Goal: Use online tool/utility: Use online tool/utility

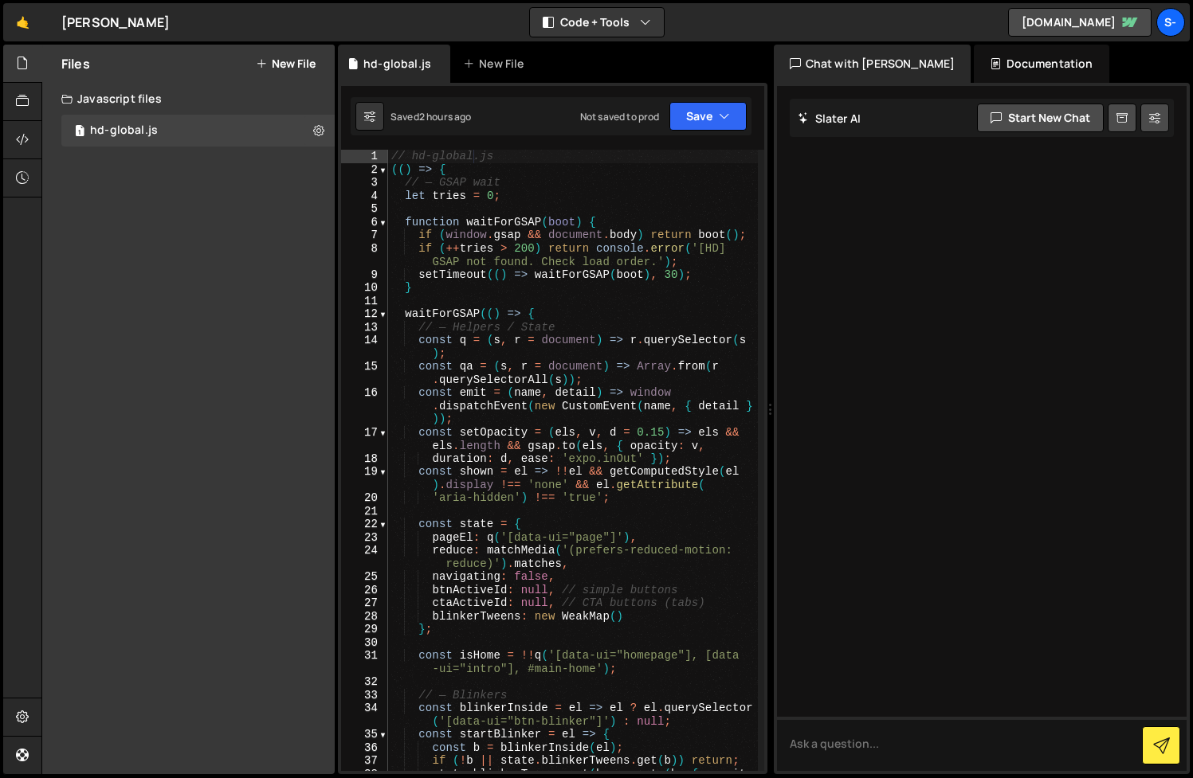
scroll to position [0, 1]
click at [620, 288] on div "// hd-global.js (( ) => { // — GSAP wait let tries = 0 ; function waitForGSAP (…" at bounding box center [573, 480] width 370 height 661
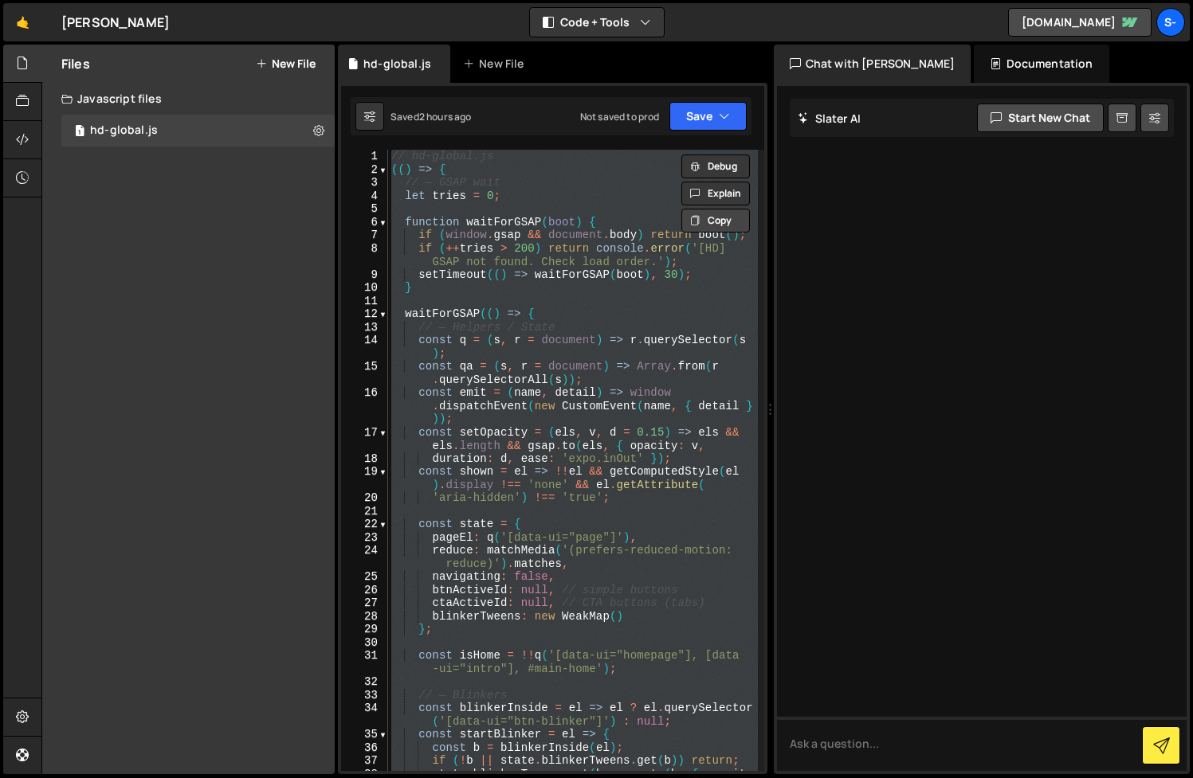
click at [717, 218] on button "Copy" at bounding box center [715, 221] width 69 height 24
click at [9, 71] on div at bounding box center [22, 64] width 39 height 38
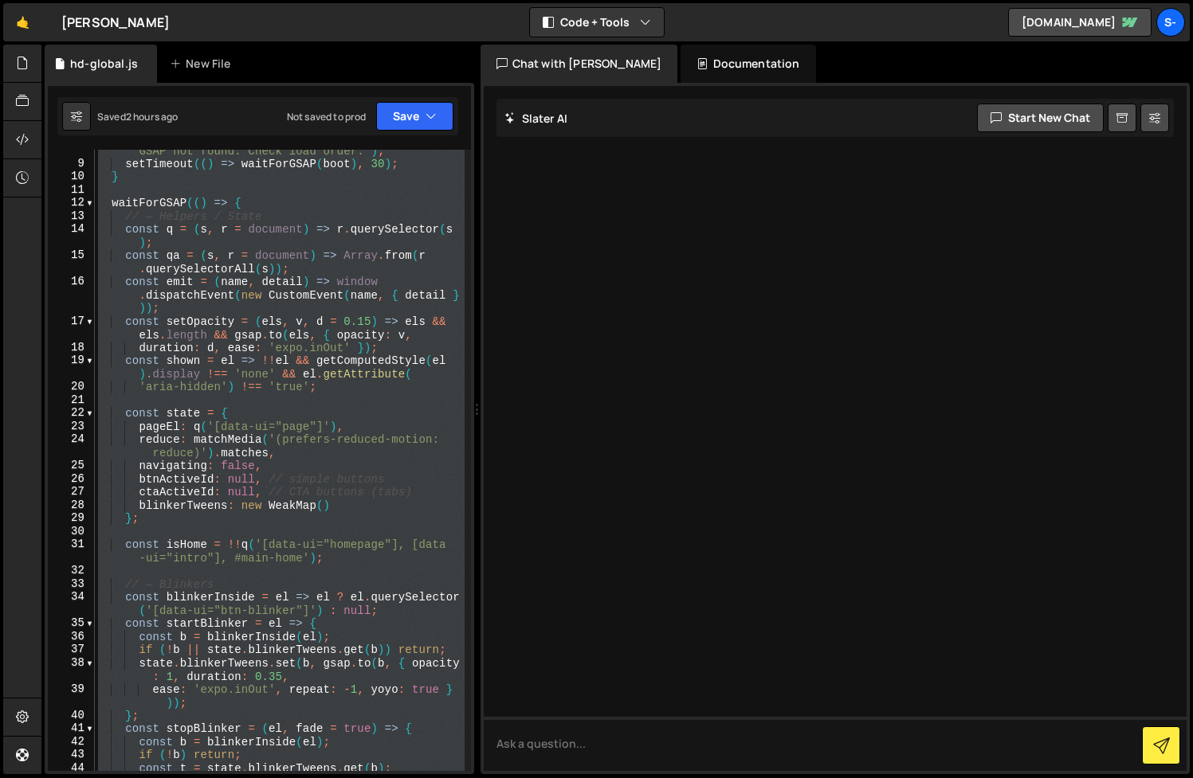
scroll to position [0, 0]
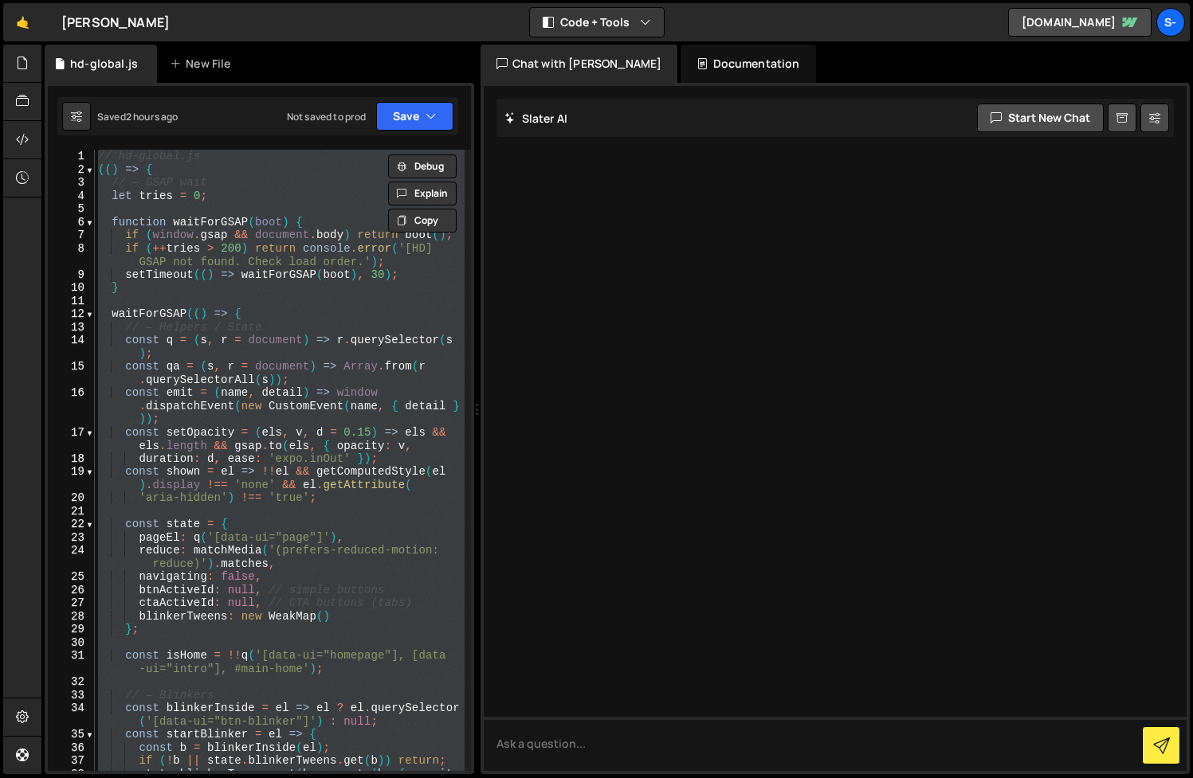
click at [309, 346] on div "// hd-global.js (( ) => { // — GSAP wait let tries = 0 ; function waitForGSAP (…" at bounding box center [280, 461] width 370 height 622
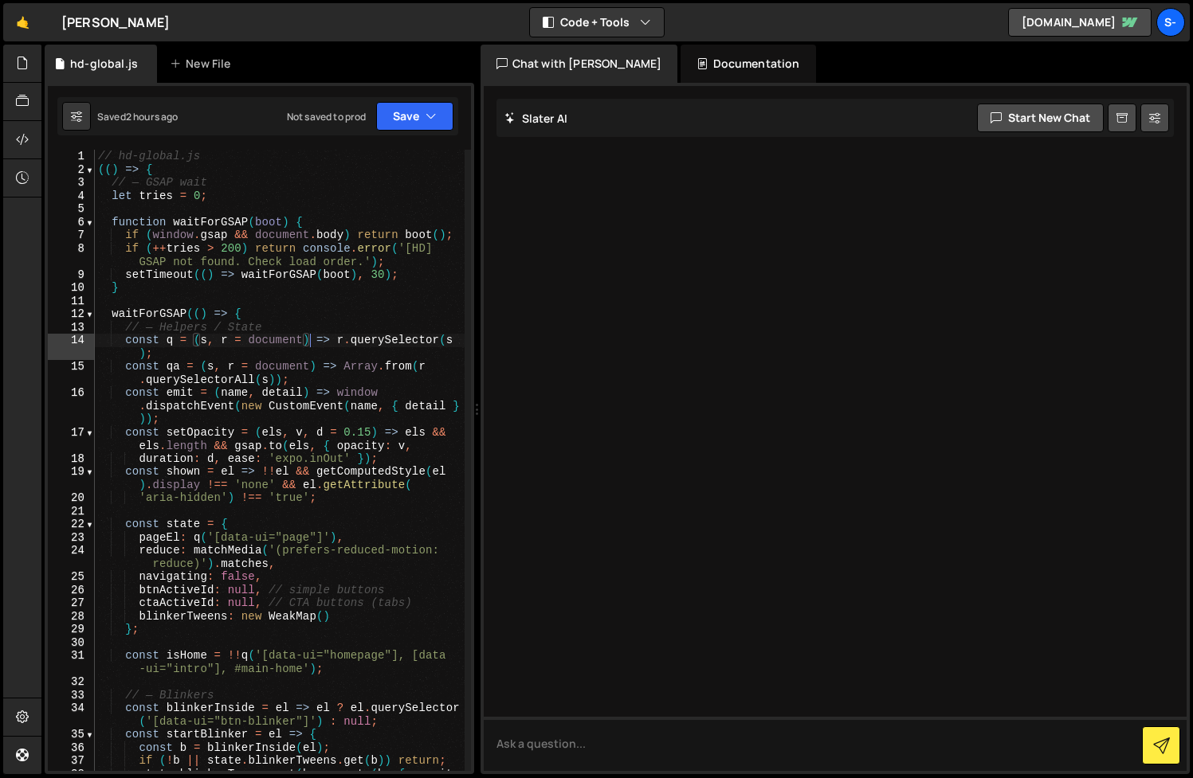
type textarea "})();"
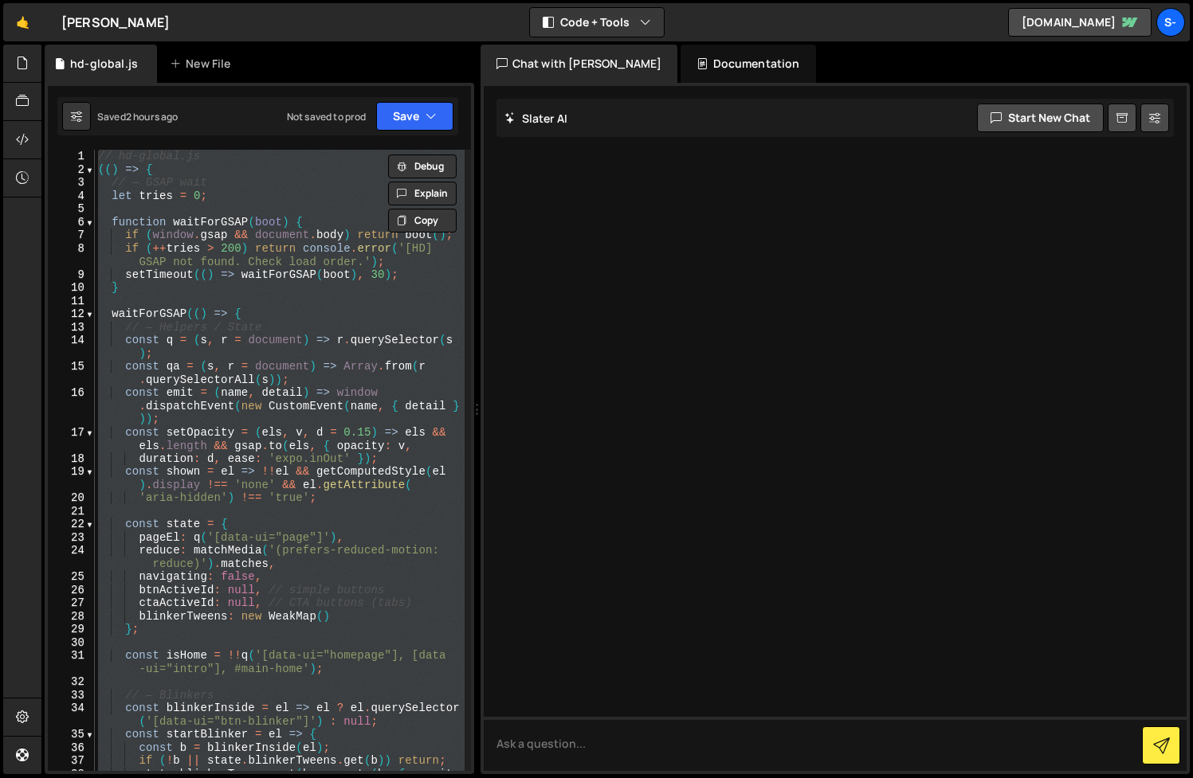
paste textarea
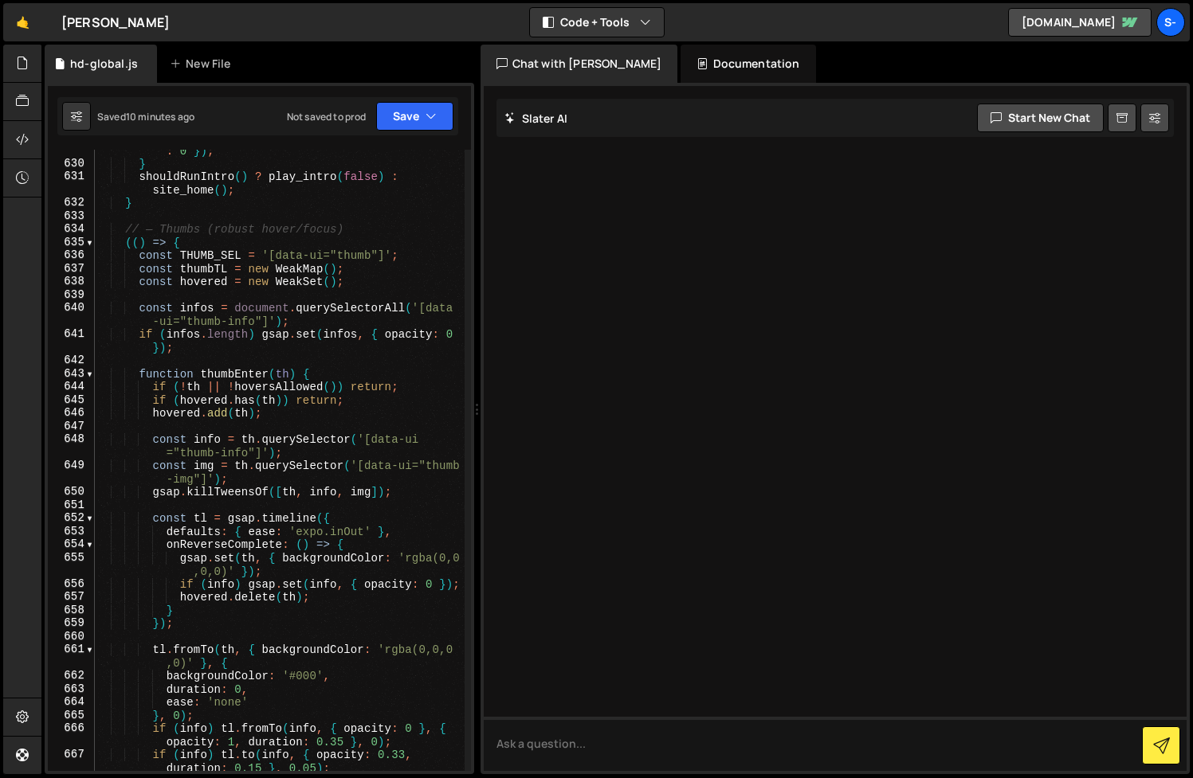
scroll to position [9533, 0]
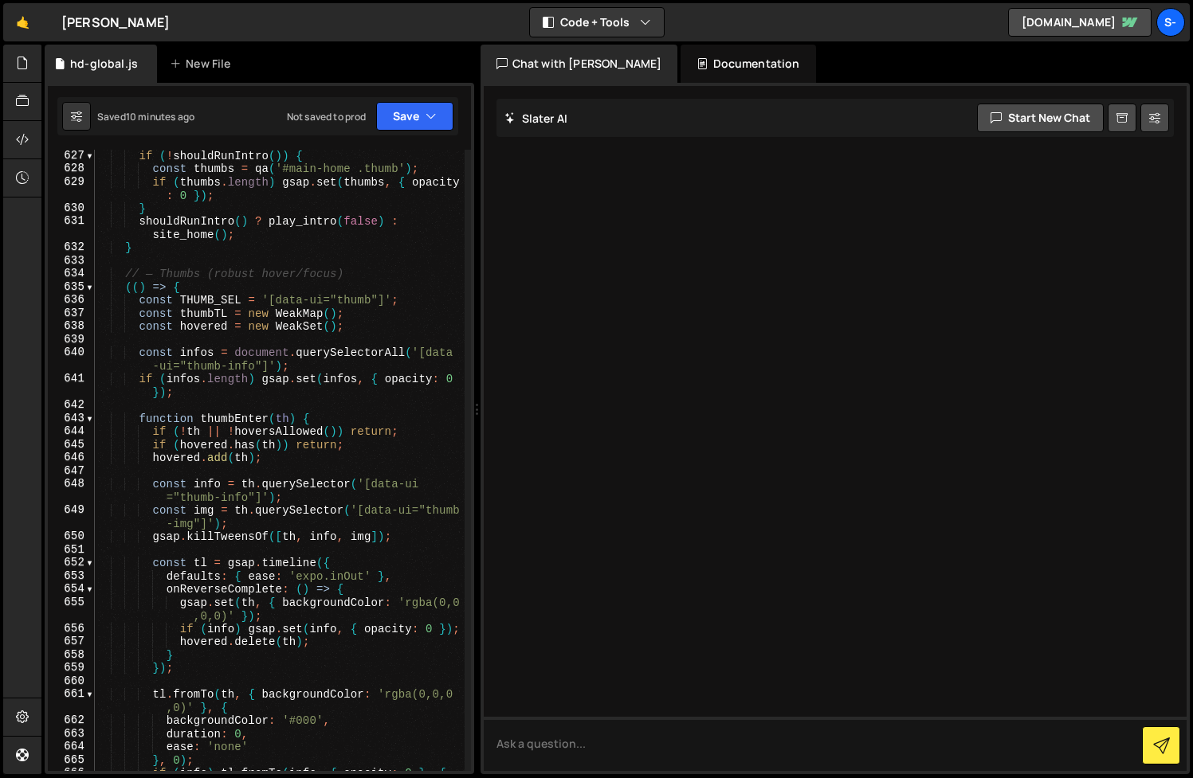
click at [126, 276] on div "if ( ! shouldRunIntro ( )) { const thumbs = qa ( '#main-home .thumb' ) ; if ( t…" at bounding box center [280, 479] width 370 height 661
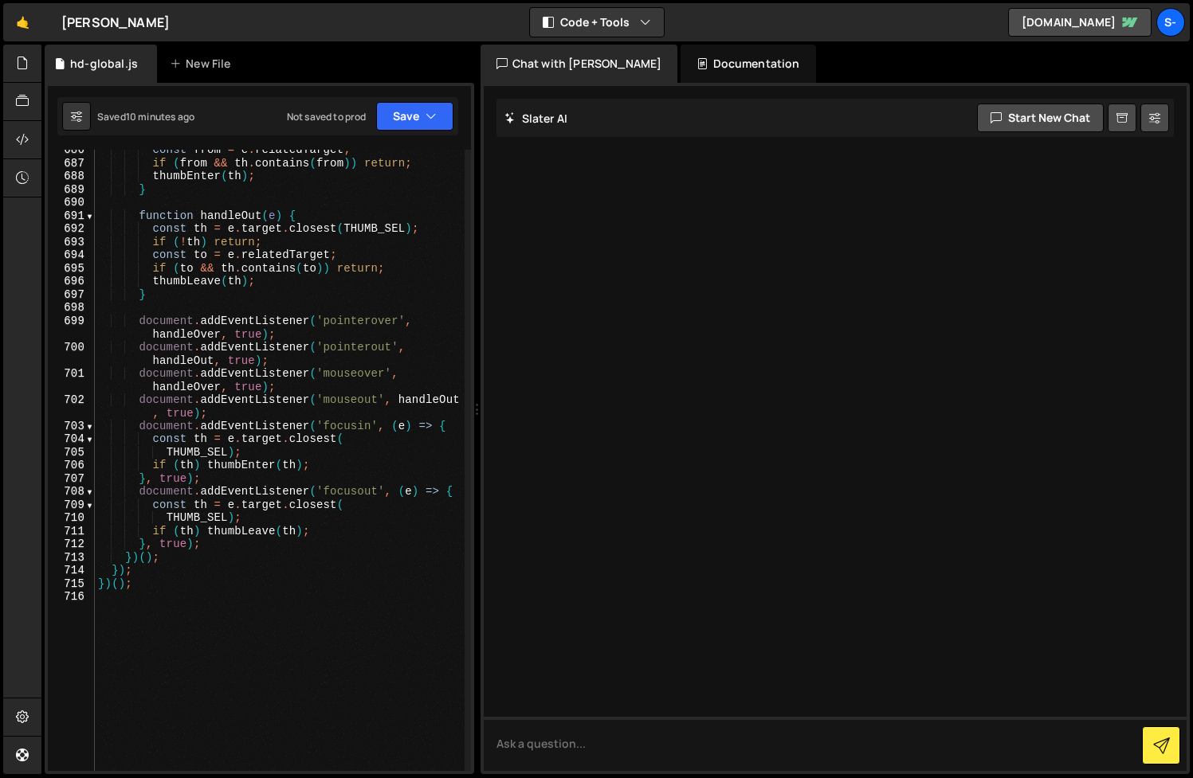
scroll to position [10472, 0]
click at [171, 555] on div "const from = e . relatedTarget ; if ( from && th . contains ( from )) return ; …" at bounding box center [280, 467] width 370 height 648
type textarea "}, true); })();"
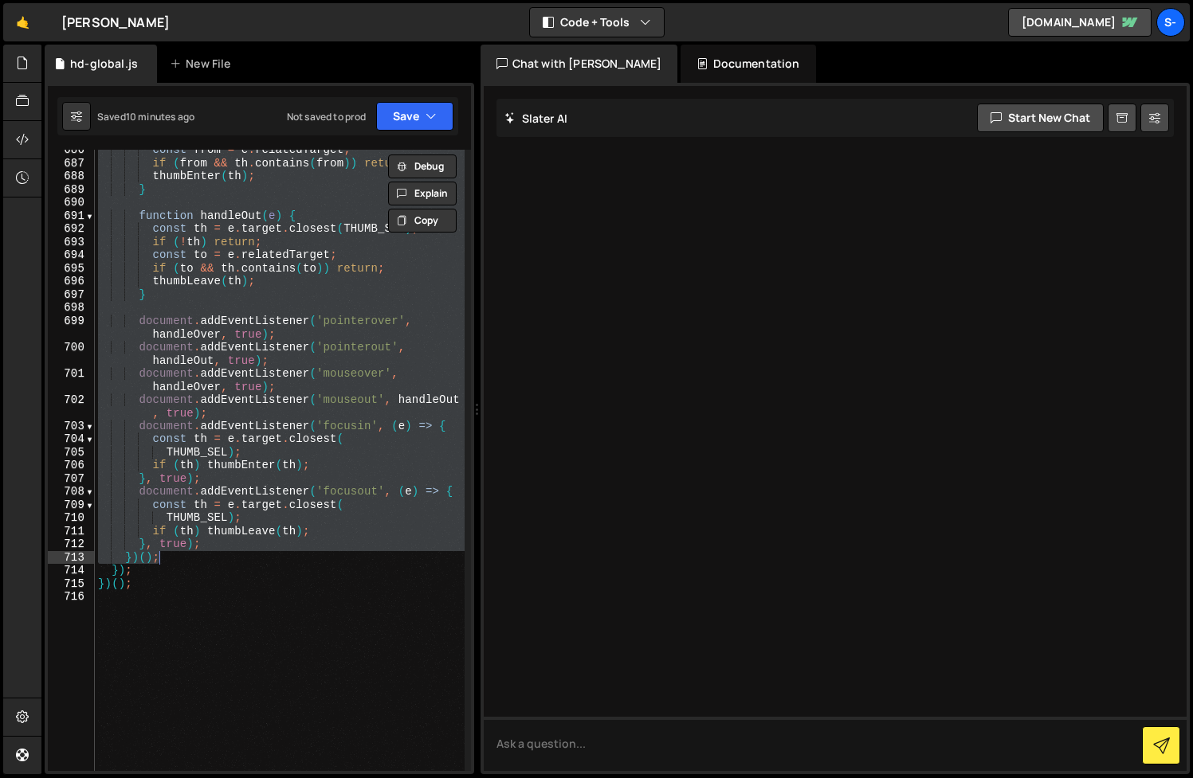
paste textarea
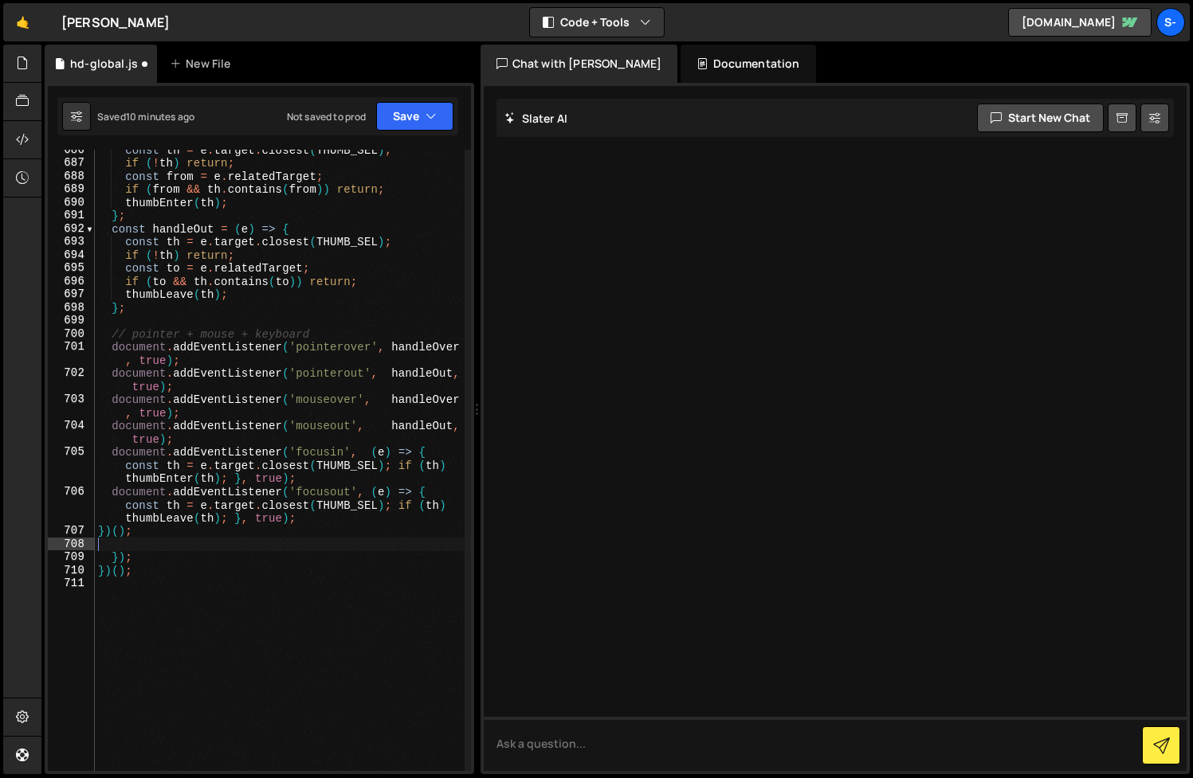
scroll to position [10485, 0]
type textarea "})();"
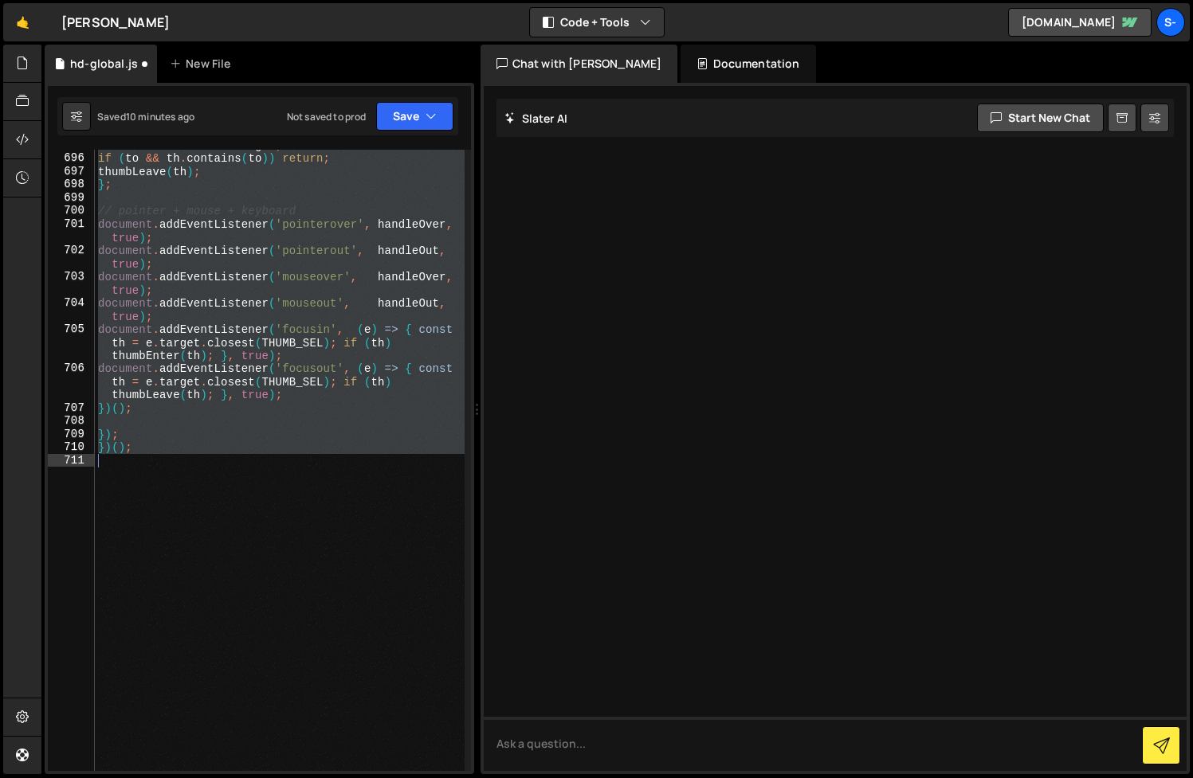
scroll to position [10122, 0]
click at [298, 528] on div "const to = e . relatedTarget ; if ( to && th . contains ( to )) return ; thumbL…" at bounding box center [280, 461] width 370 height 622
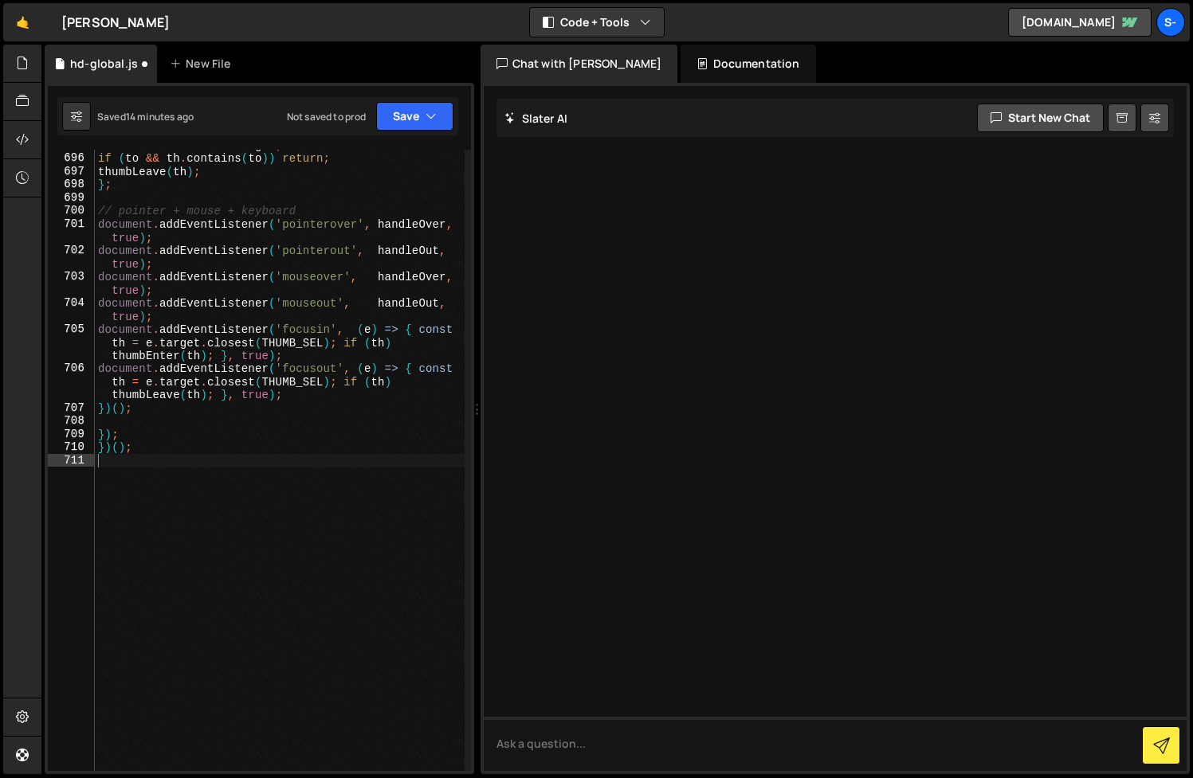
type textarea "})();"
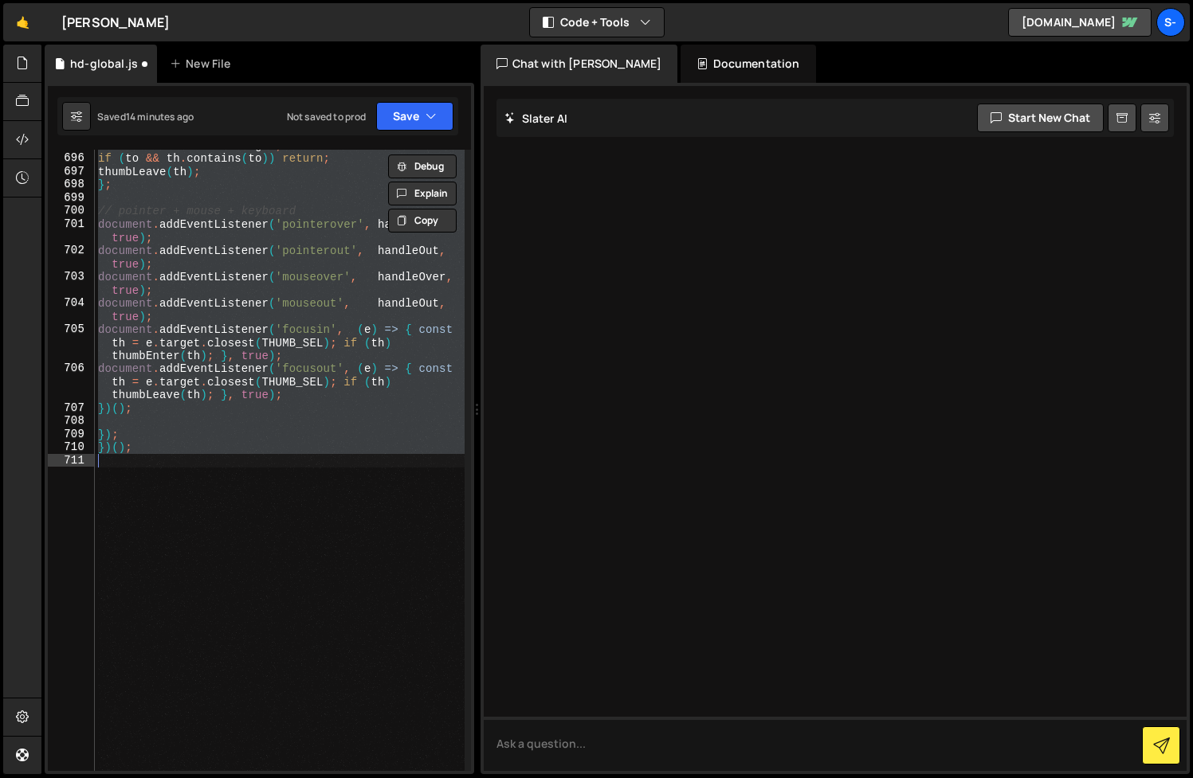
paste textarea
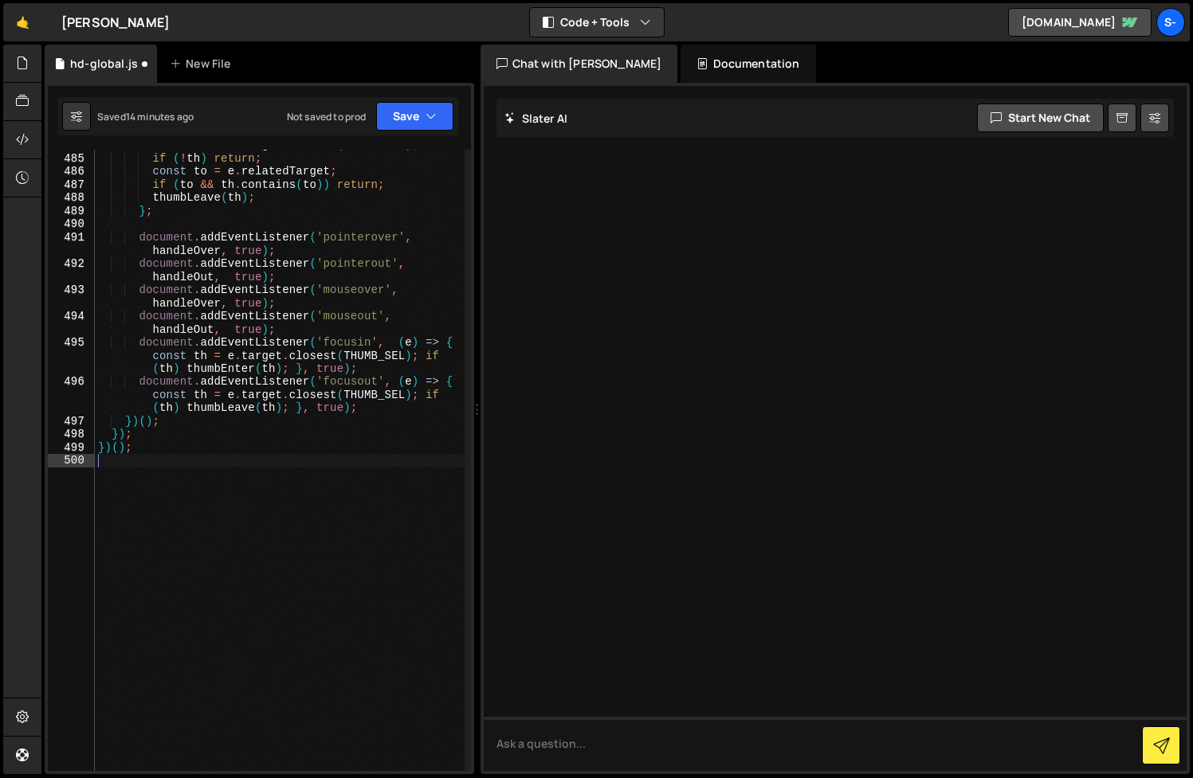
scroll to position [8978, 0]
click at [404, 116] on button "Save" at bounding box center [414, 116] width 77 height 29
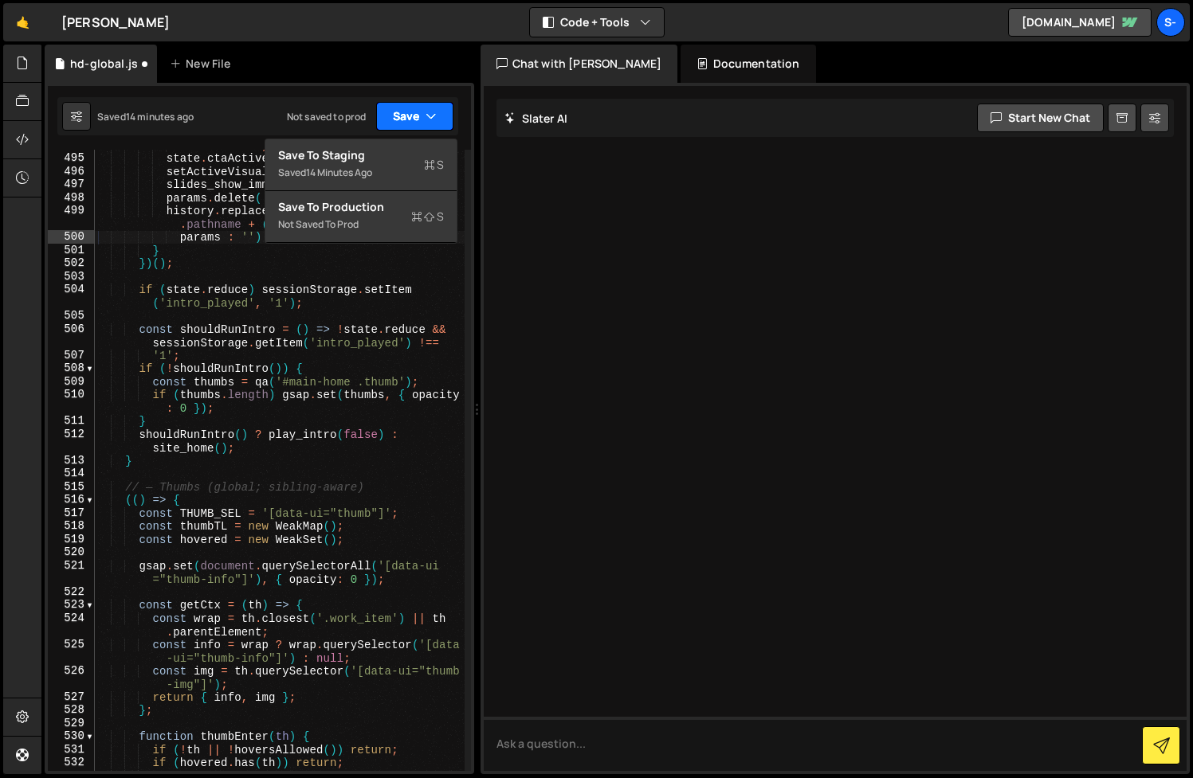
scroll to position [8176, 0]
click at [300, 521] on div ". ctaActiveId , 'btn-cta' , false ) ; state . ctaActiveId = 'slides' ; setActiv…" at bounding box center [280, 463] width 370 height 648
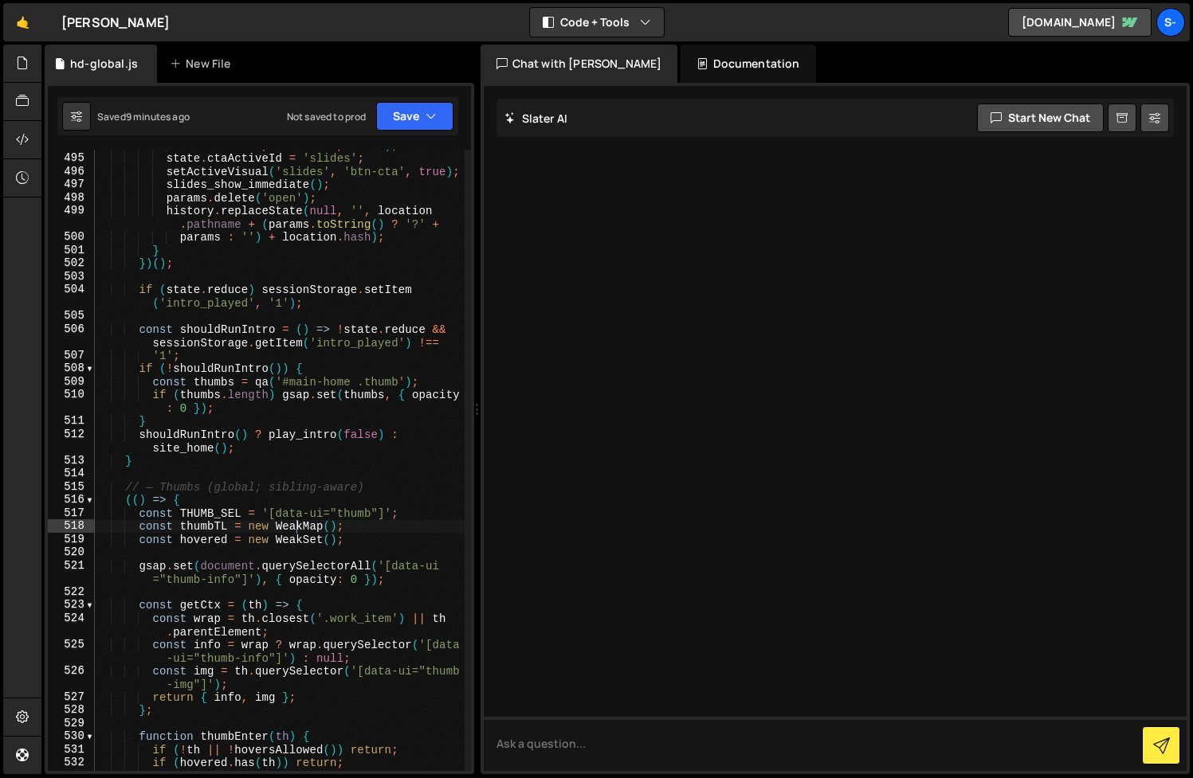
type textarea "})();"
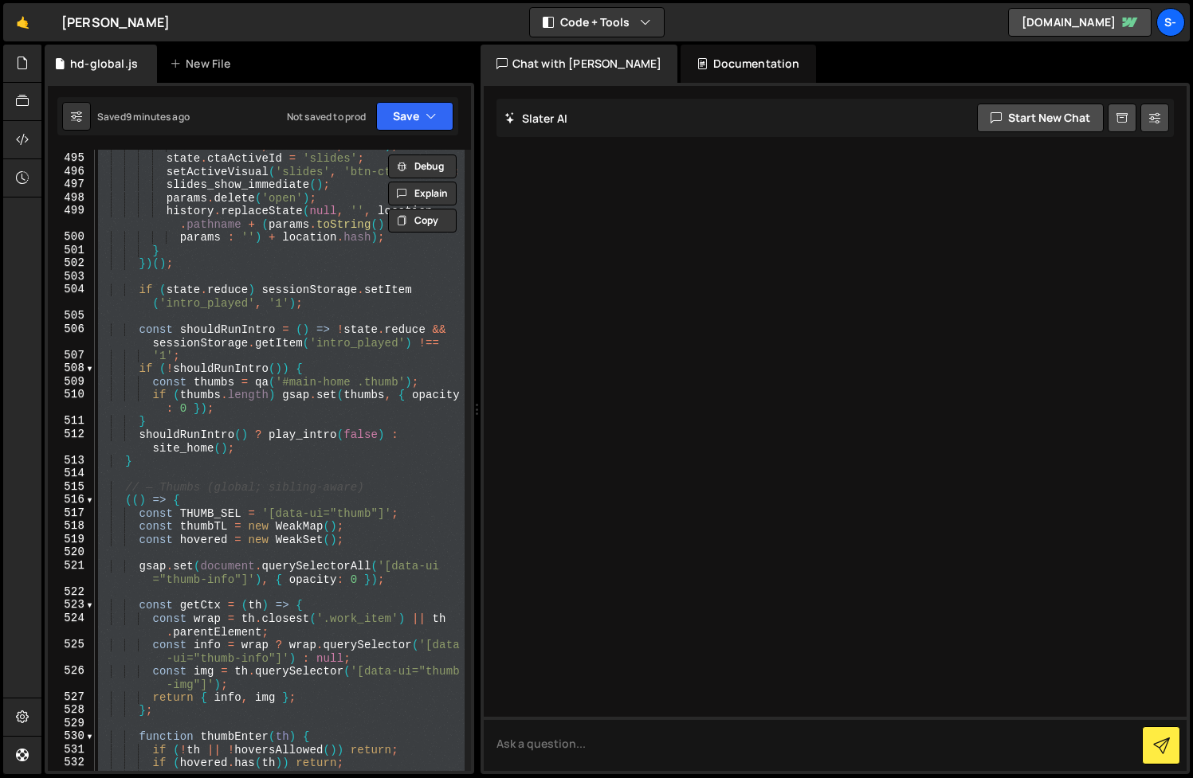
paste textarea
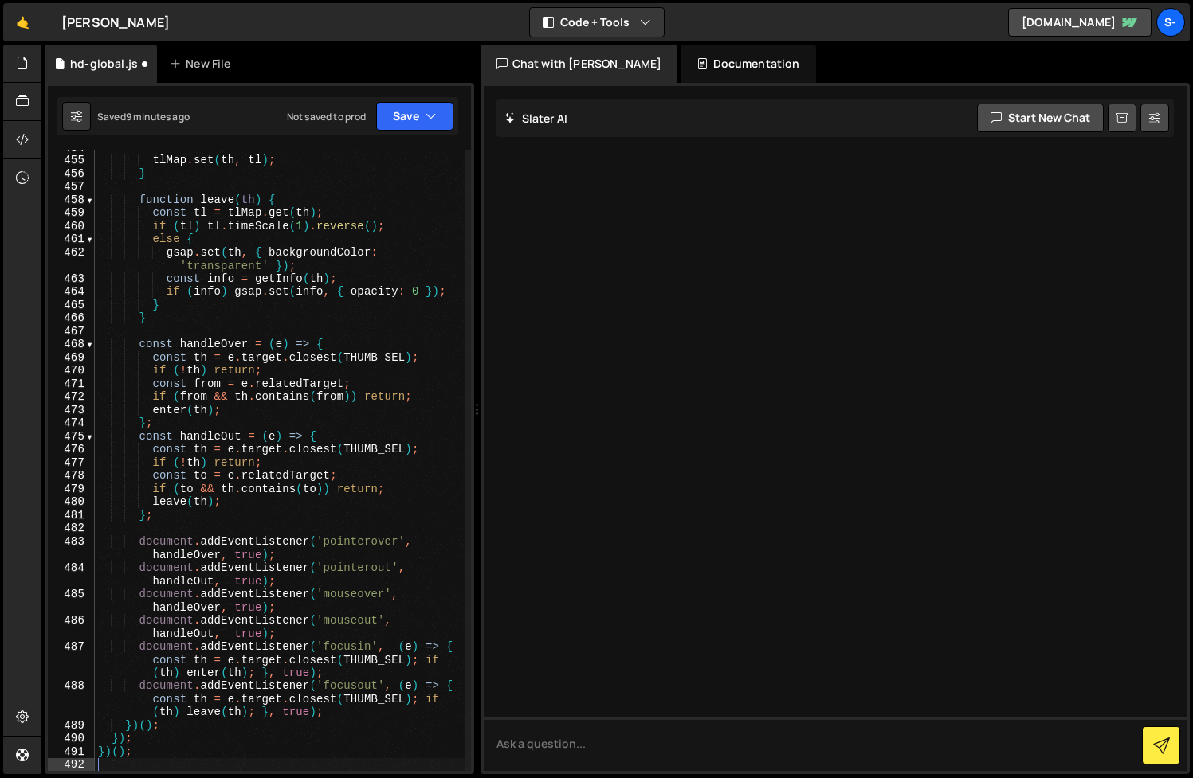
scroll to position [7727, 0]
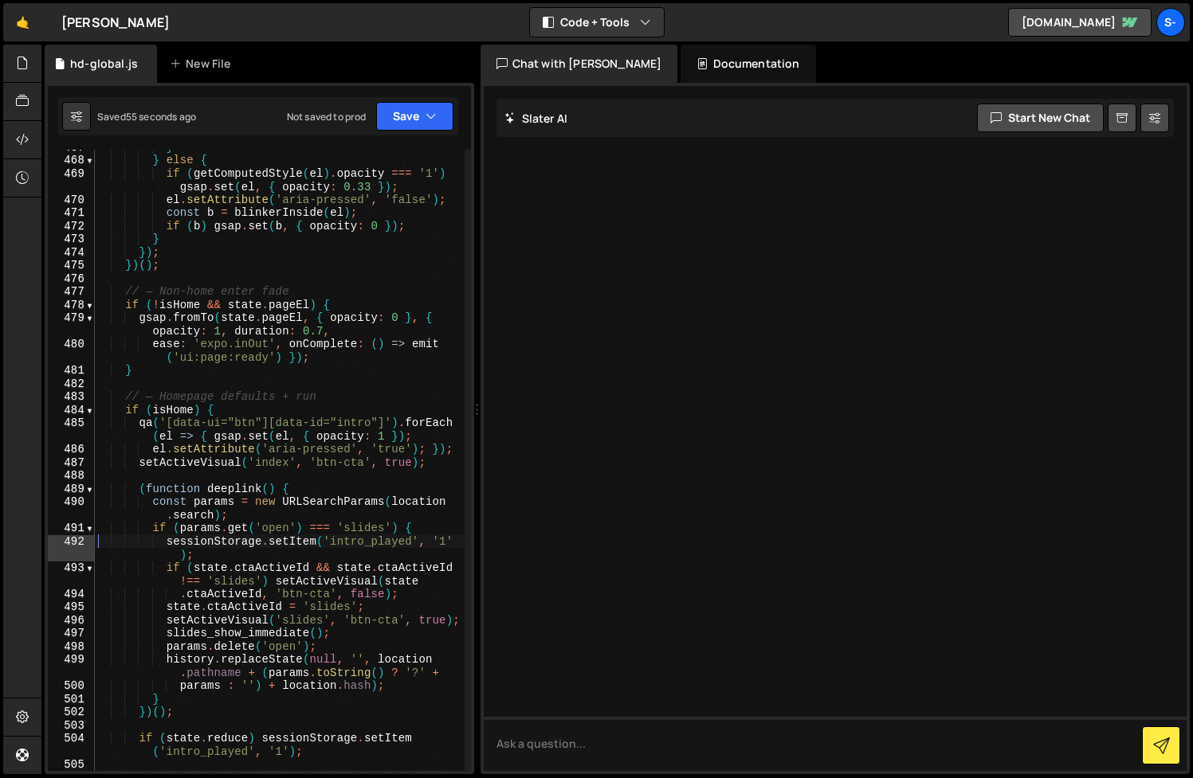
click at [9, 287] on div at bounding box center [22, 410] width 38 height 731
click at [10, 291] on div at bounding box center [22, 410] width 38 height 731
click at [407, 363] on div "} } else { if ( getComputedStyle ( el ) . opacity === '1' ) gsap . set ( el , {…" at bounding box center [280, 470] width 370 height 661
type textarea "})();"
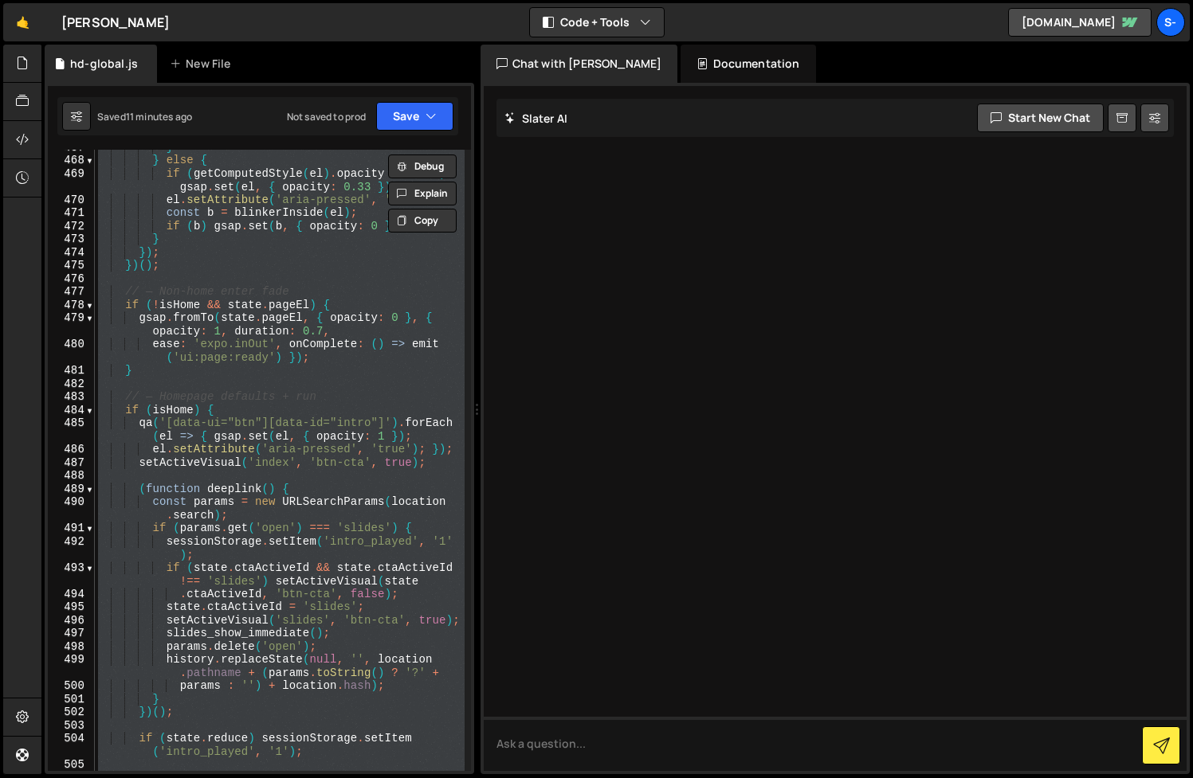
paste textarea
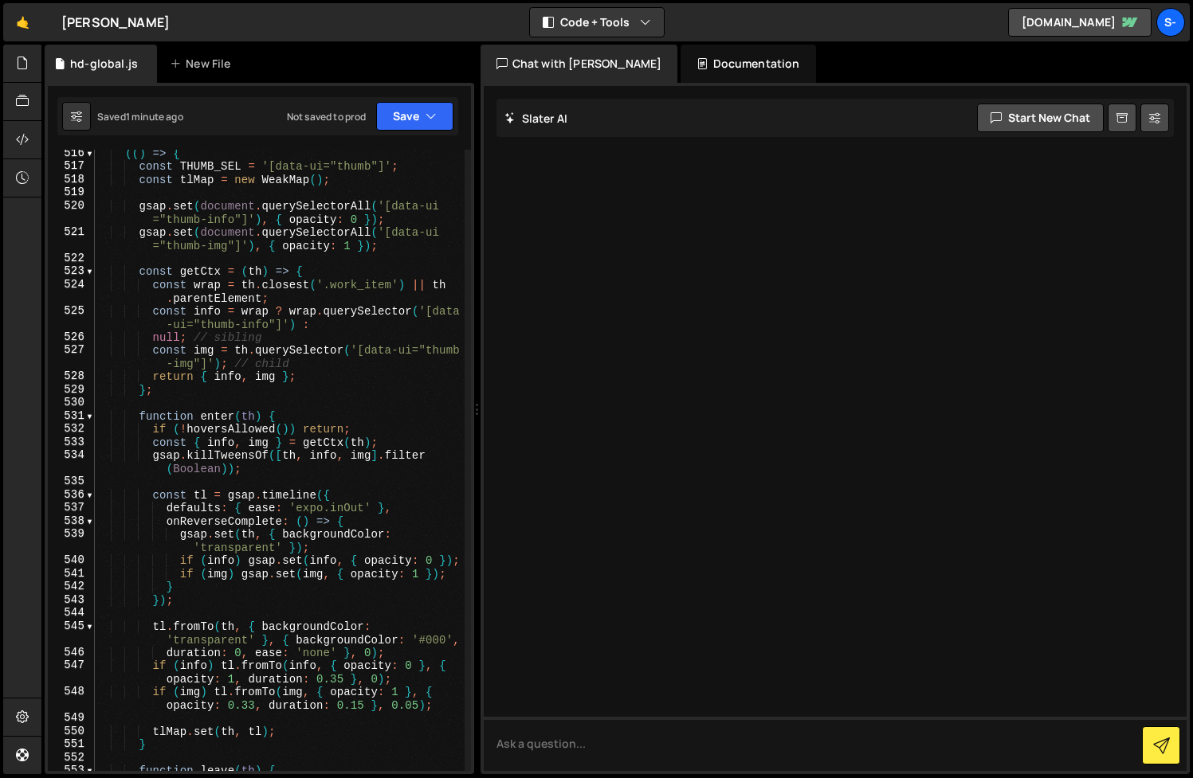
scroll to position [8520, 0]
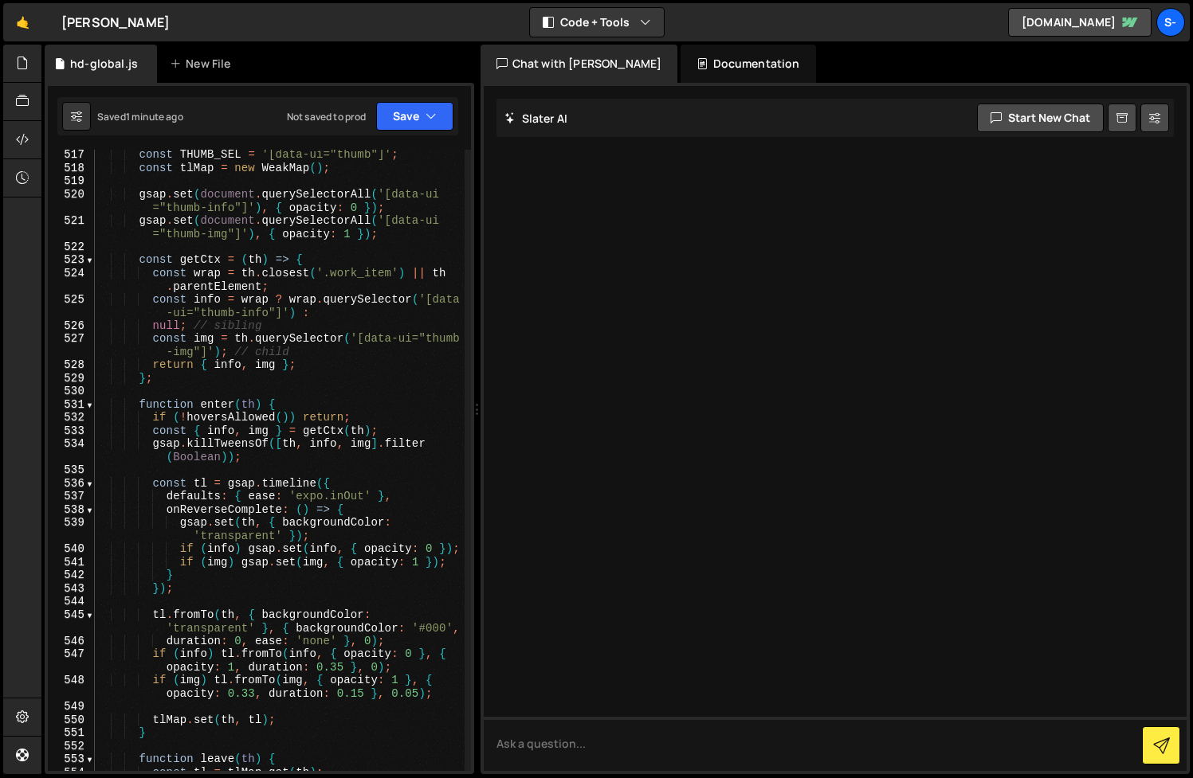
click at [310, 492] on div "const THUMB_SEL = '[data-ui="thumb"]' ; const tlMap = new WeakMap ( ) ; gsap . …" at bounding box center [280, 472] width 370 height 648
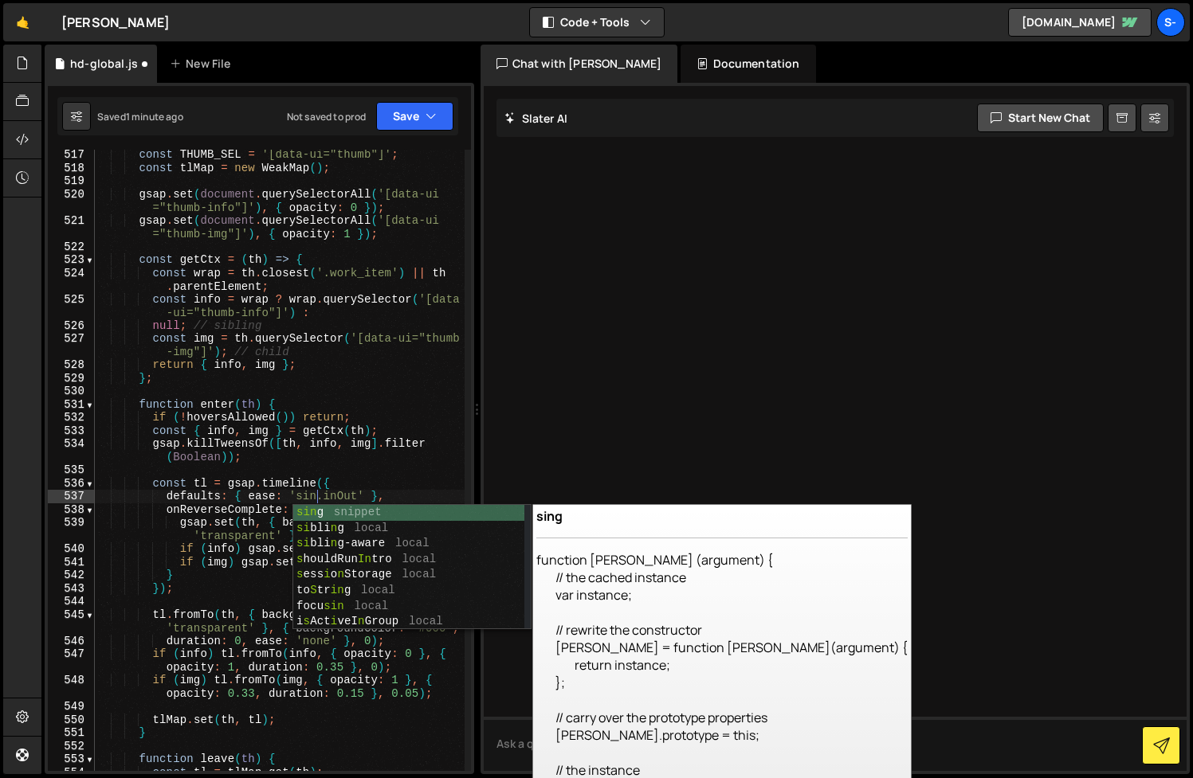
scroll to position [0, 15]
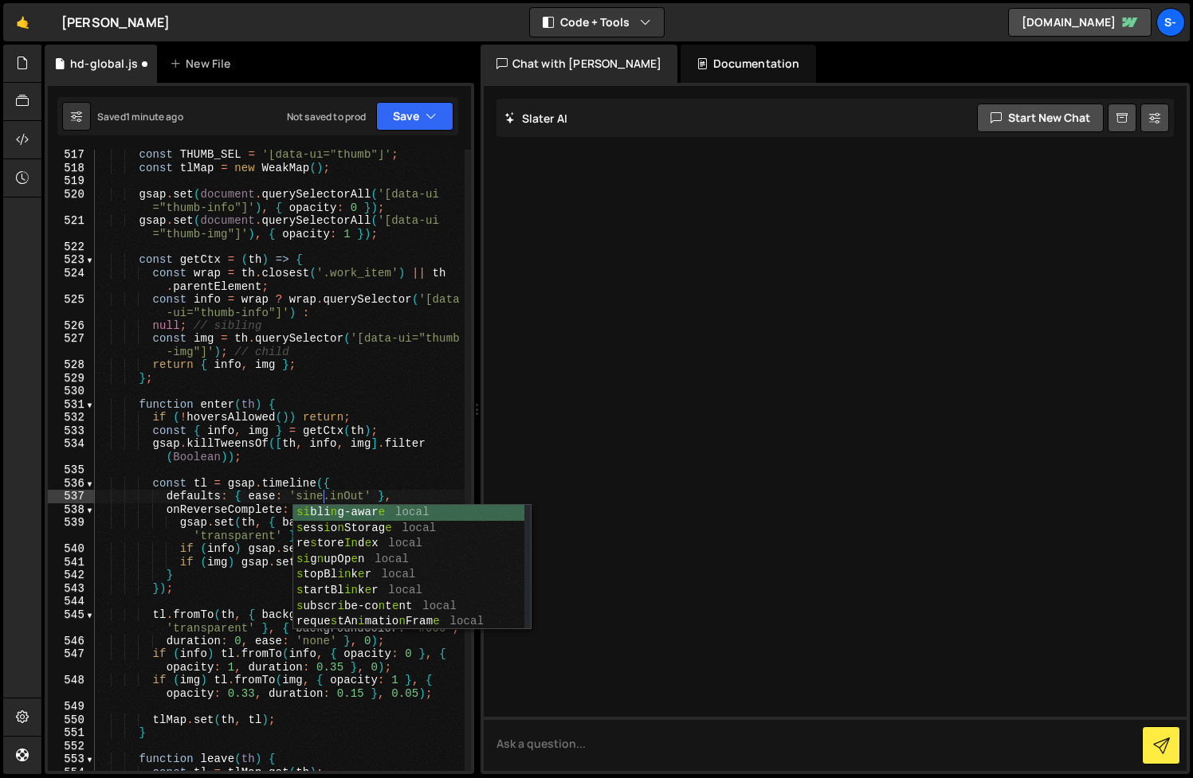
click at [354, 444] on div "const THUMB_SEL = '[data-ui="thumb"]' ; const tlMap = new WeakMap ( ) ; gsap . …" at bounding box center [280, 472] width 370 height 648
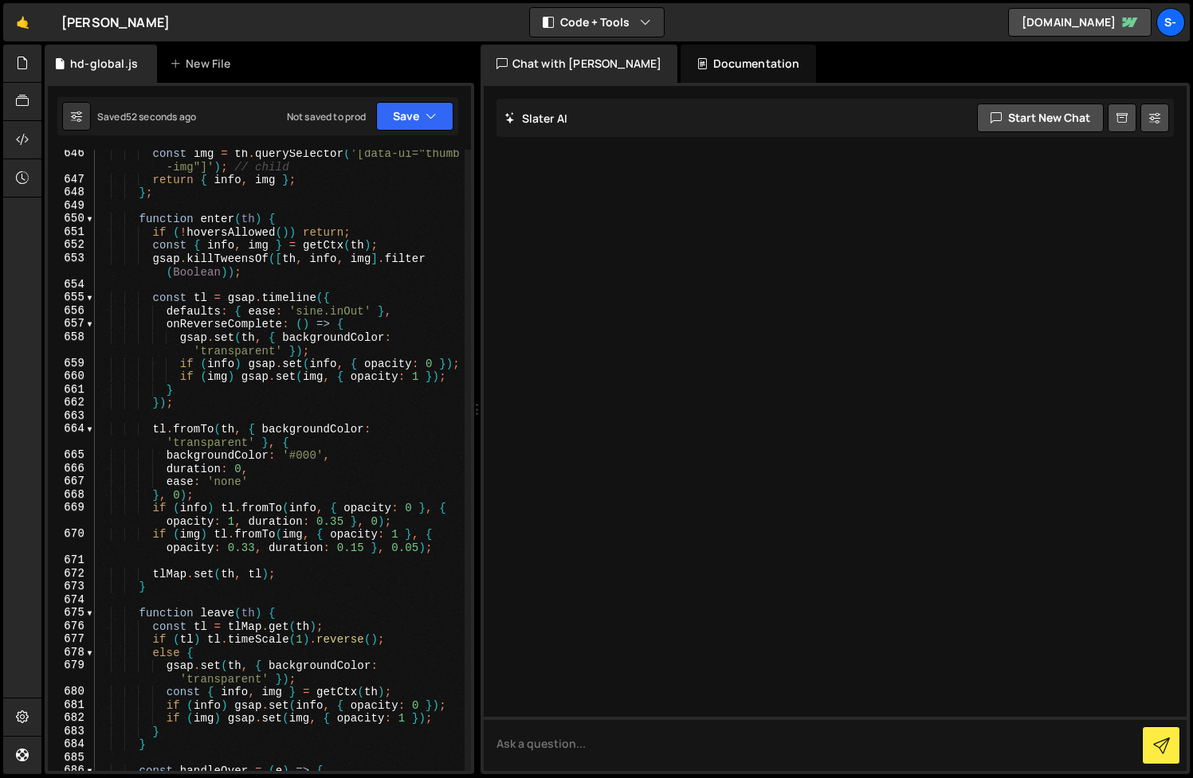
scroll to position [9855, 0]
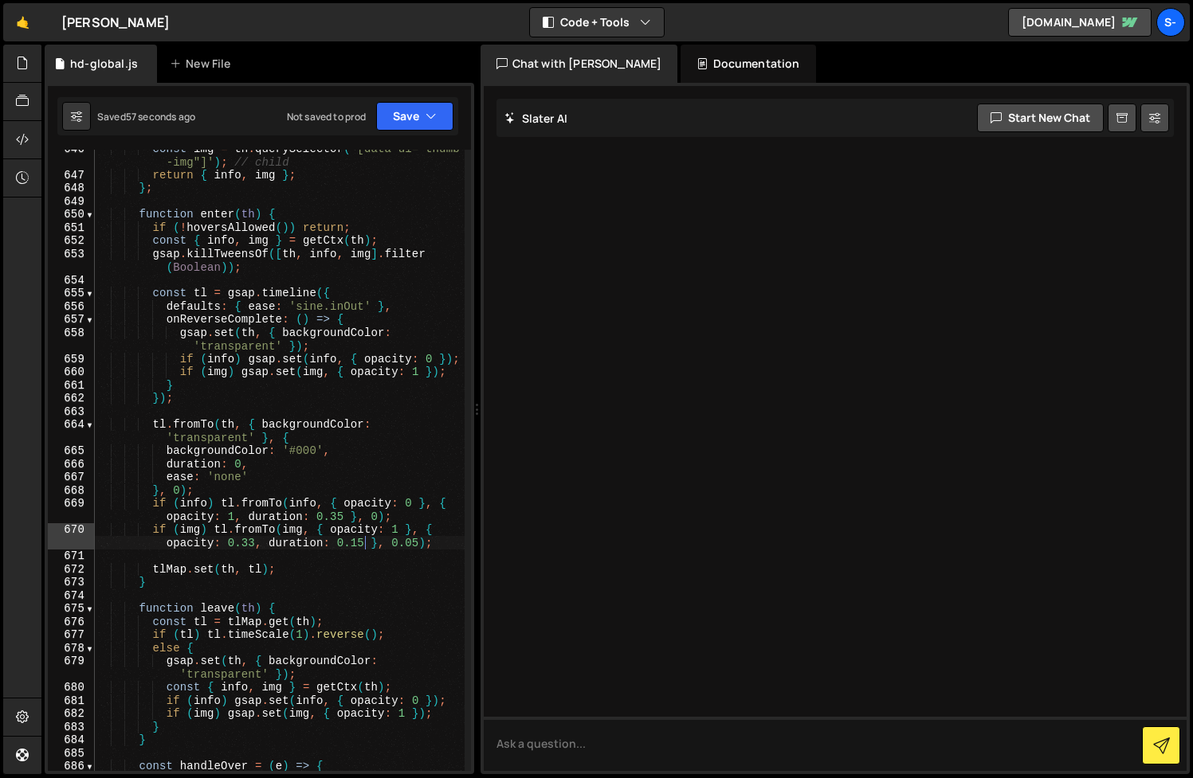
click at [363, 543] on div "const img = th . querySelector ( '[data-ui="thumb -img"]' ) ; // child return {…" at bounding box center [280, 472] width 370 height 661
type textarea "if (img) tl.fromTo(img, { opacity: 1 }, { opacity: 0.33, duration: 0.1 }, 0.05);"
click at [409, 113] on button "Save" at bounding box center [414, 116] width 77 height 29
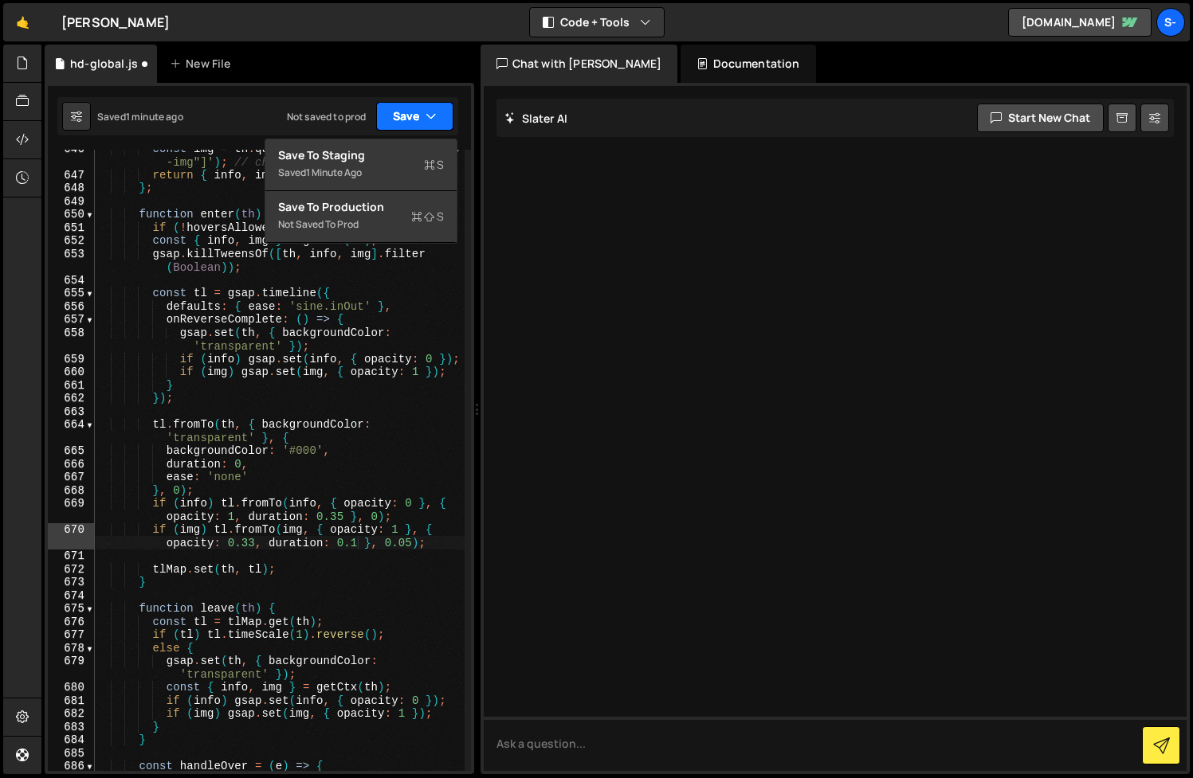
click at [412, 108] on button "Save" at bounding box center [414, 116] width 77 height 29
